Goal: Information Seeking & Learning: Check status

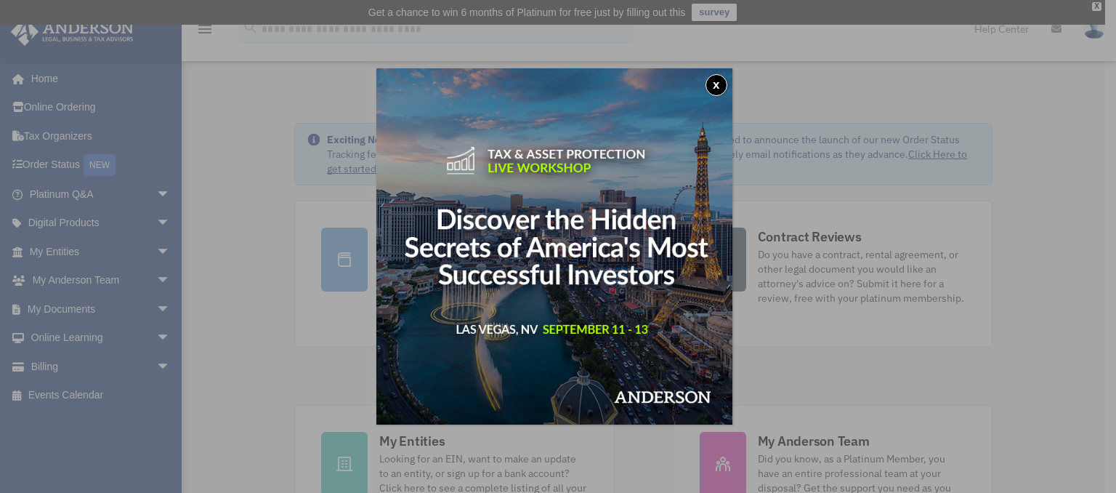
click at [718, 94] on button "x" at bounding box center [716, 85] width 22 height 22
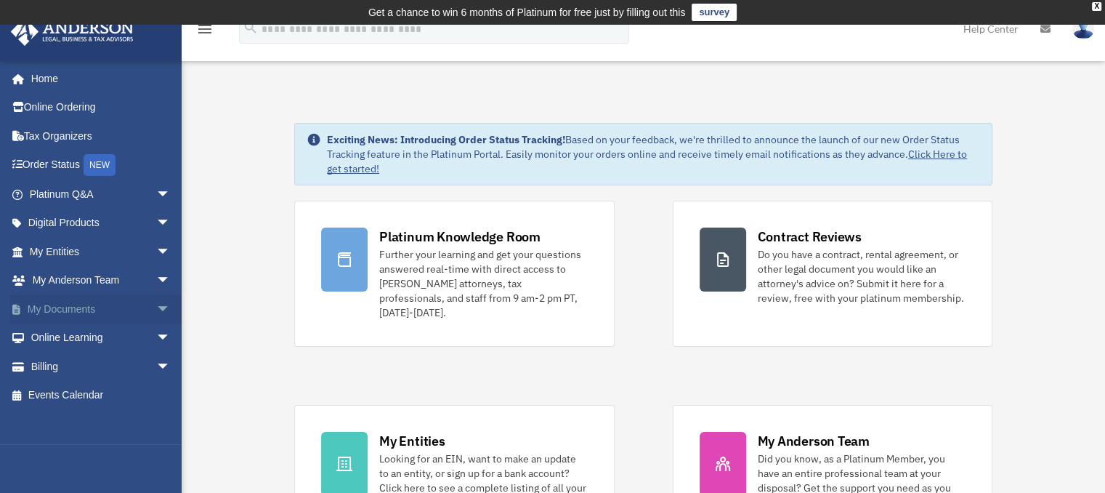
click at [112, 303] on link "My Documents arrow_drop_down" at bounding box center [101, 308] width 182 height 29
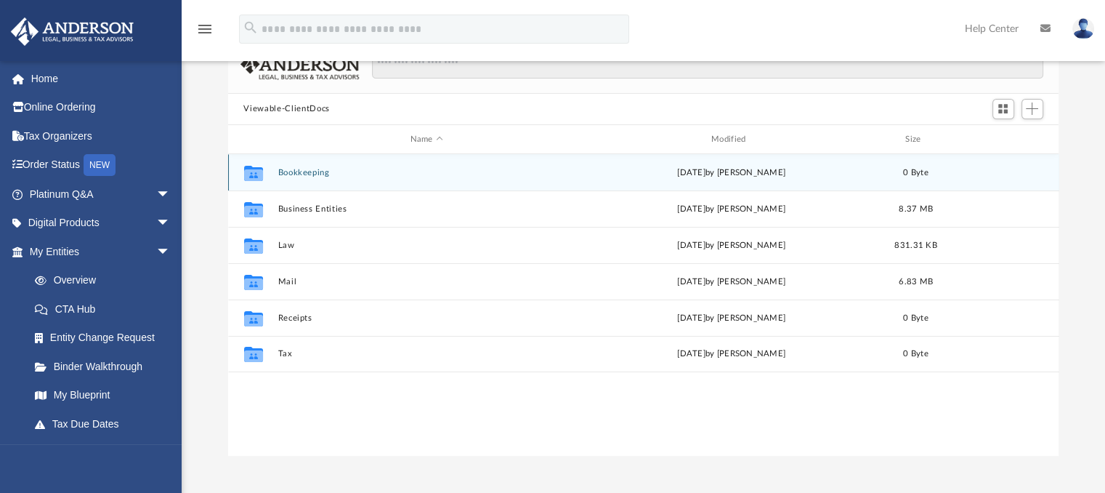
scroll to position [145, 0]
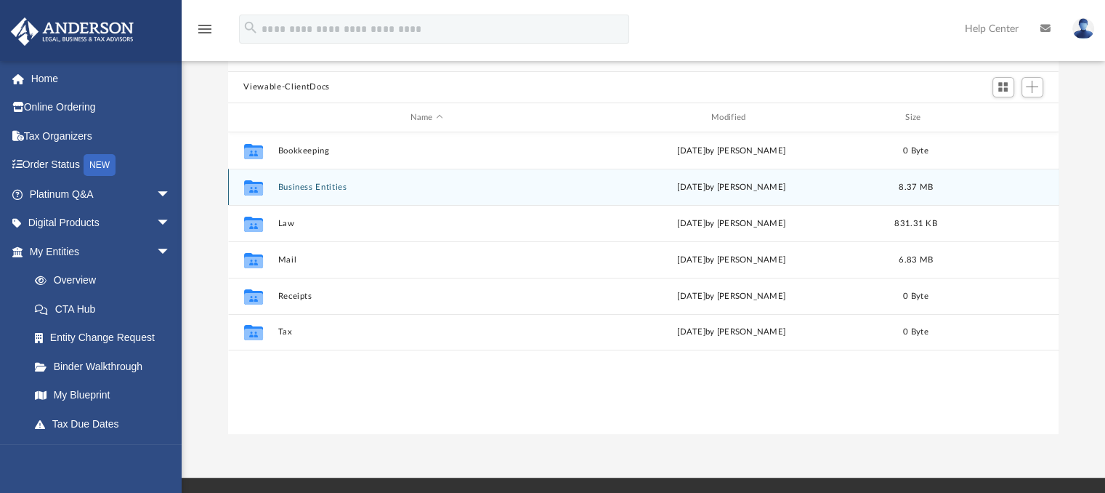
click at [306, 182] on button "Business Entities" at bounding box center [427, 186] width 298 height 9
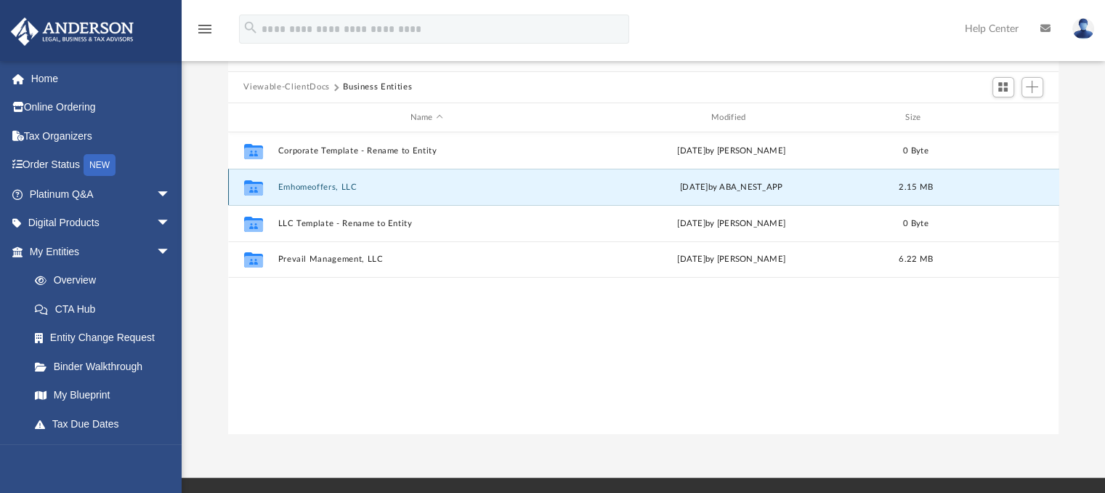
click at [320, 185] on button "Emhomeoffers, LLC" at bounding box center [427, 186] width 298 height 9
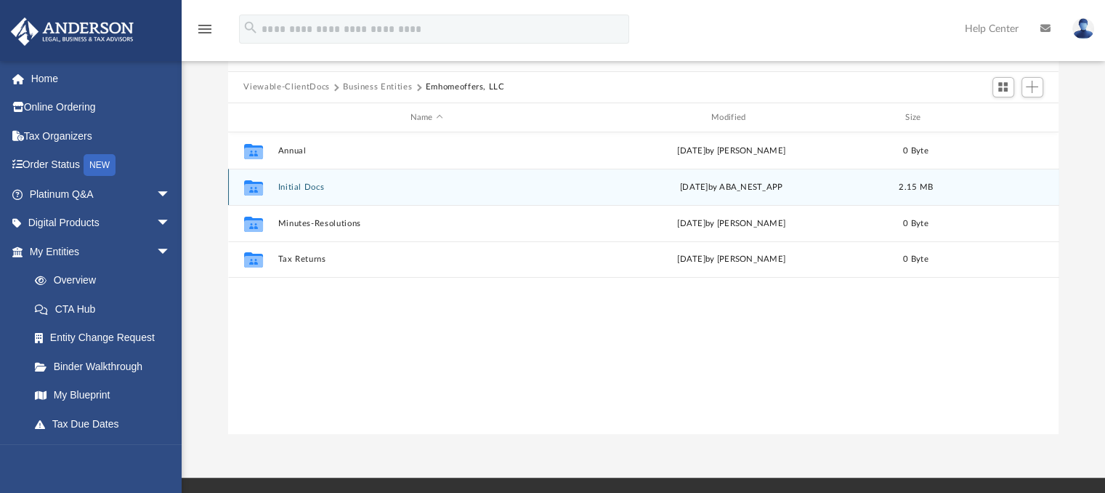
click at [304, 189] on button "Initial Docs" at bounding box center [427, 186] width 298 height 9
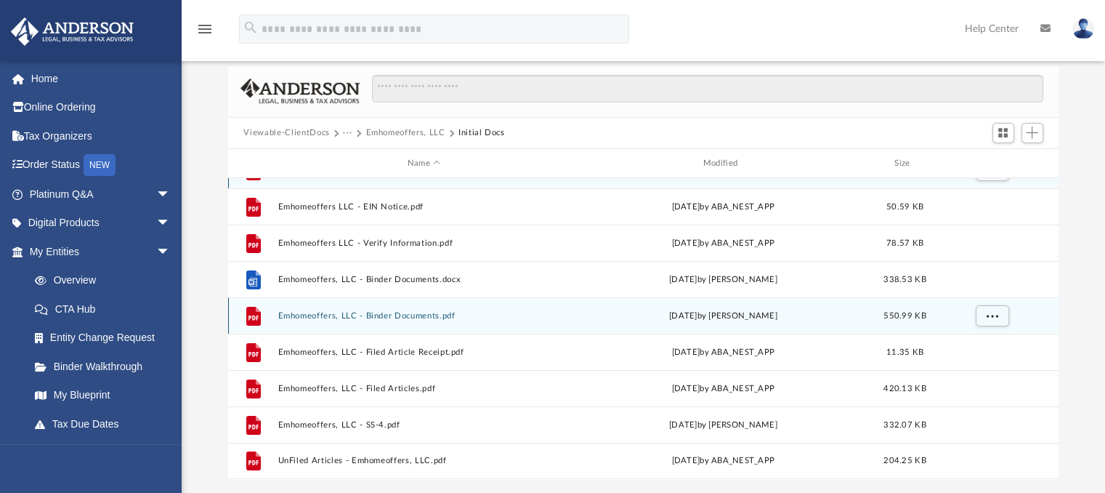
scroll to position [245, 0]
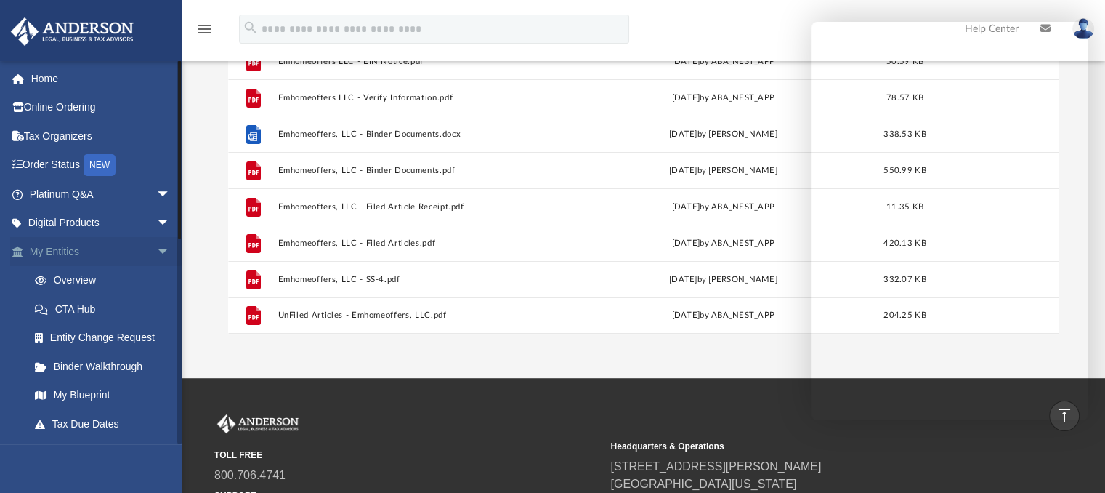
click at [113, 246] on link "My Entities arrow_drop_down" at bounding box center [101, 251] width 182 height 29
click at [105, 246] on link "My Entities arrow_drop_down" at bounding box center [101, 251] width 182 height 29
click at [99, 272] on link "Overview" at bounding box center [106, 280] width 172 height 29
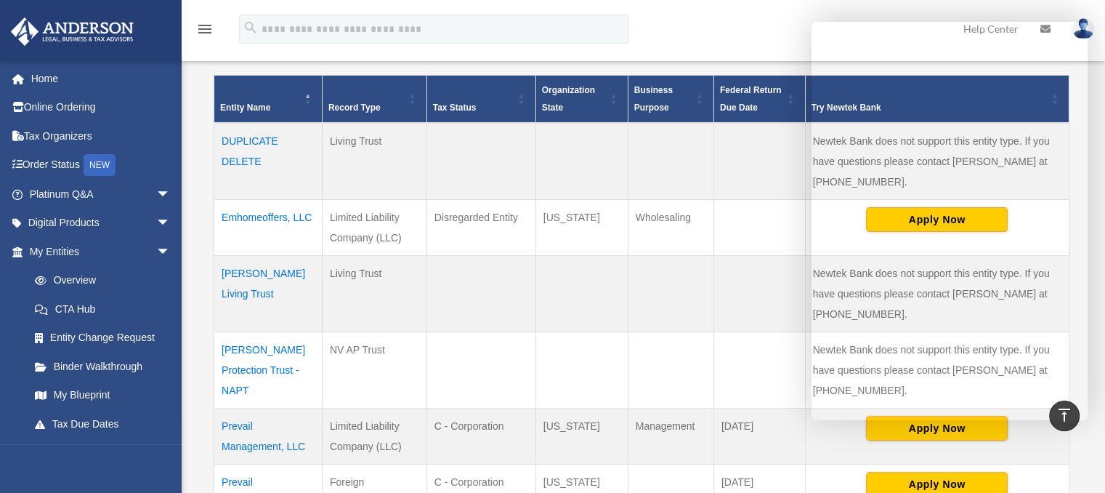
scroll to position [291, 0]
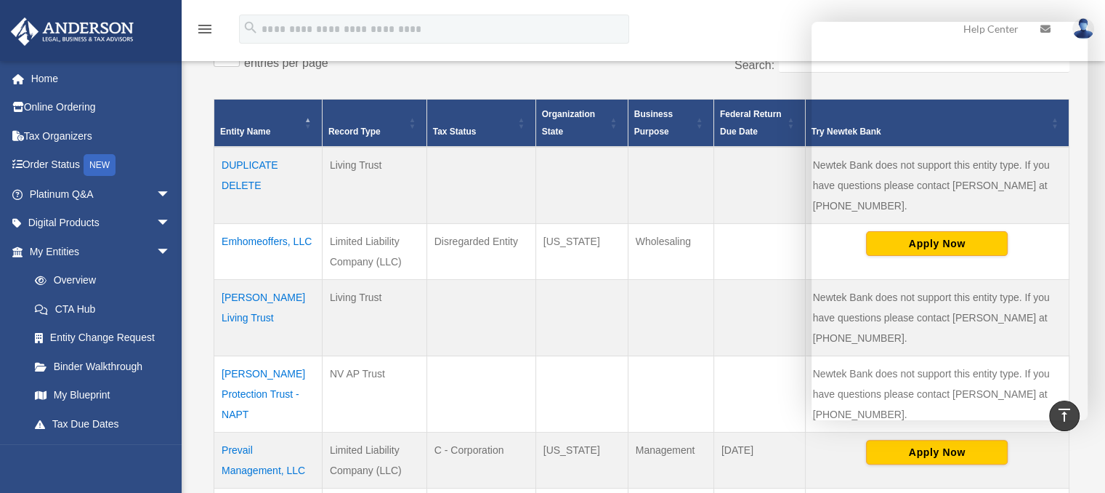
click at [273, 373] on td "[PERSON_NAME] Protection Trust - NAPT" at bounding box center [268, 393] width 108 height 76
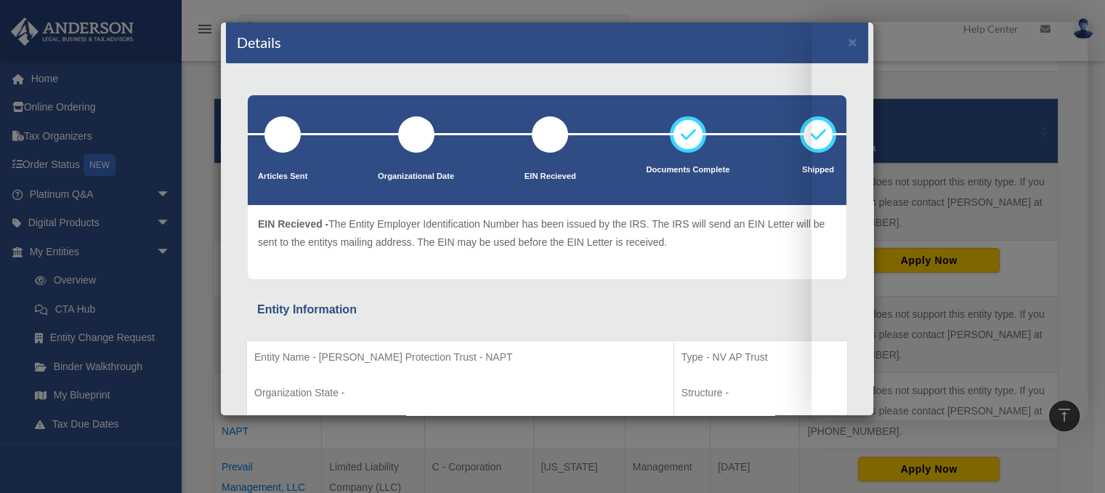
scroll to position [0, 0]
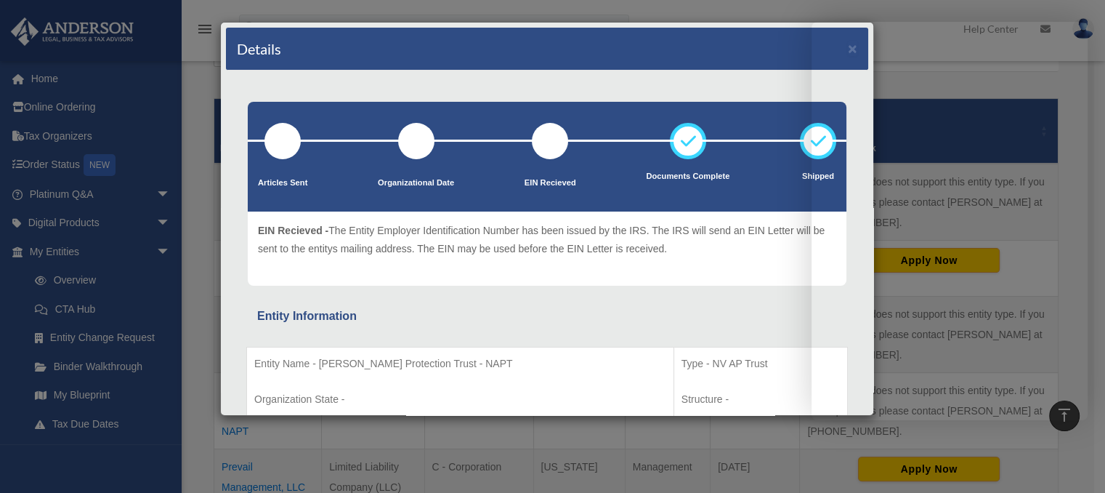
click at [724, 39] on div "Details ×" at bounding box center [547, 49] width 642 height 43
click at [705, 36] on div "Details ×" at bounding box center [547, 49] width 642 height 43
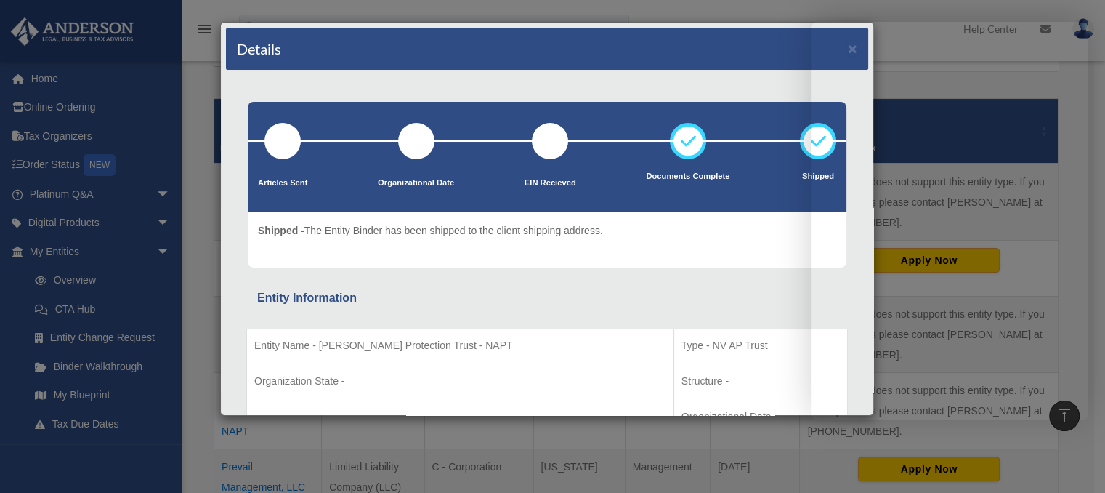
click at [770, 59] on div "Details ×" at bounding box center [547, 49] width 642 height 43
click at [482, 288] on div "Entity Information" at bounding box center [547, 298] width 580 height 20
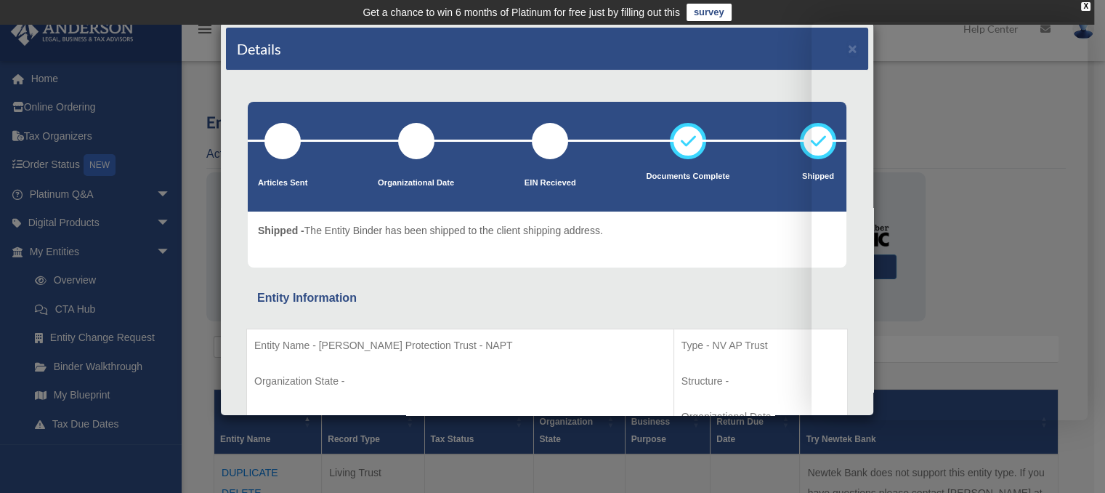
click at [595, 60] on div "Details ×" at bounding box center [547, 49] width 642 height 43
click at [632, 323] on div "Entity Name - [PERSON_NAME] Protection Trust - NAPT Organization State - Type -…" at bounding box center [547, 445] width 602 height 275
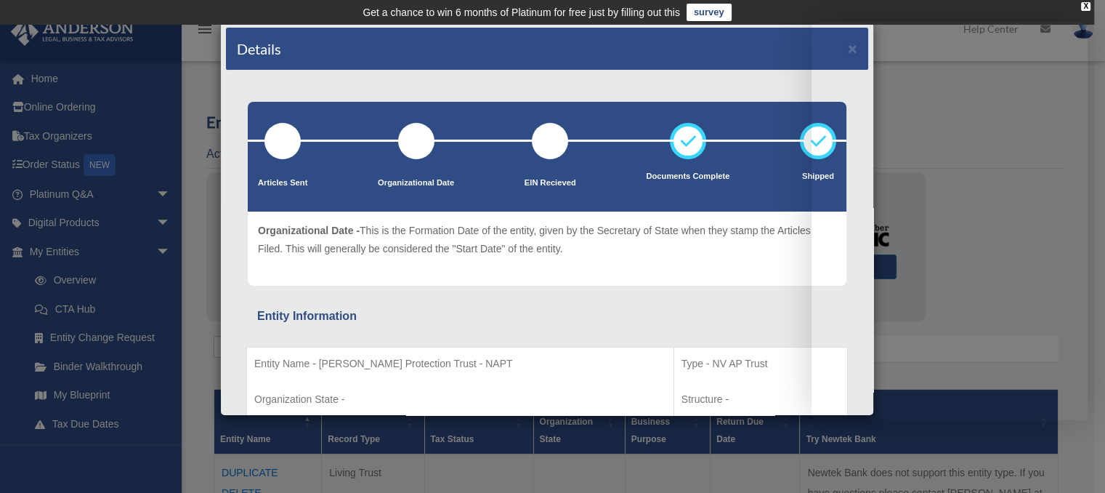
click at [186, 301] on div "Details × Articles Sent Organizational Date" at bounding box center [552, 246] width 1105 height 493
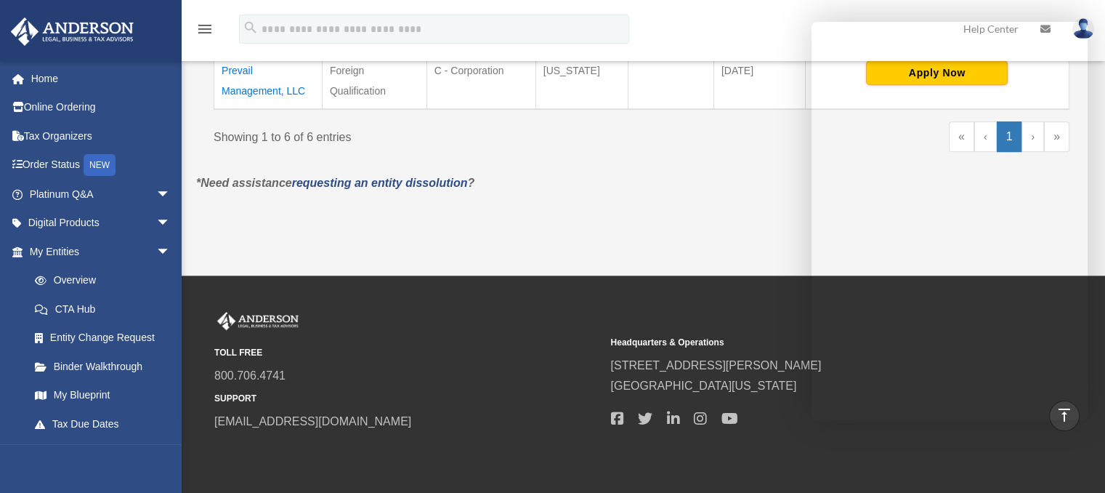
scroll to position [726, 0]
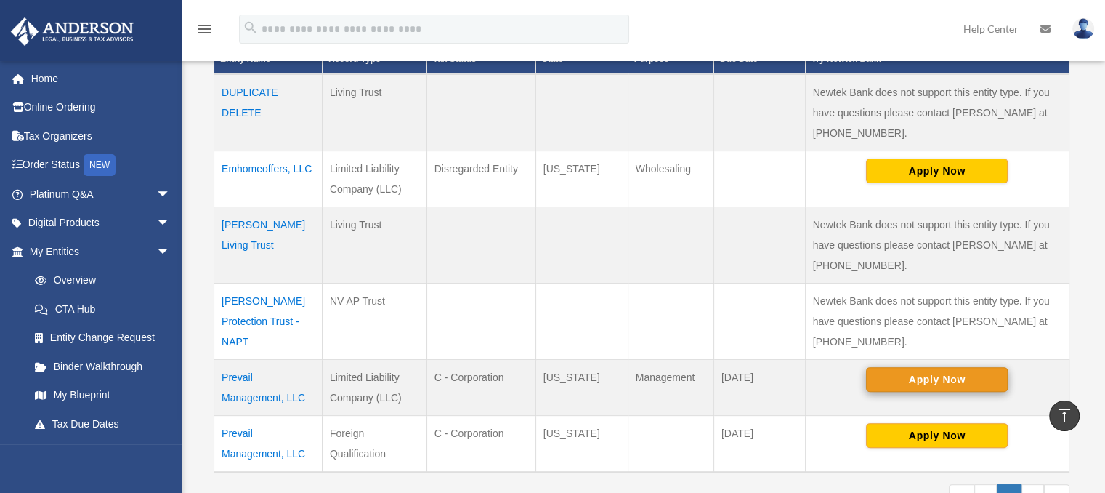
scroll to position [343, 0]
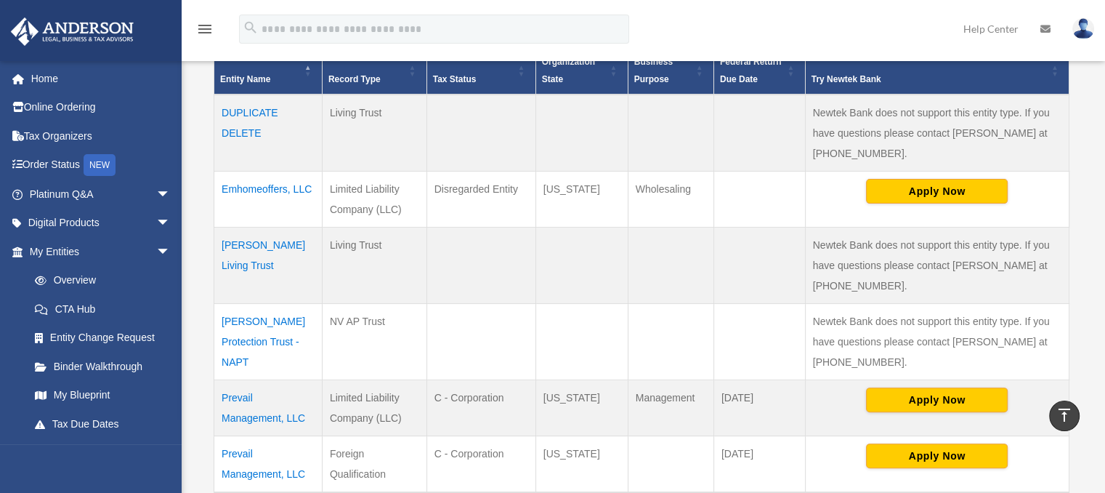
click at [280, 186] on td "Emhomeoffers, LLC" at bounding box center [268, 199] width 108 height 56
